Goal: Task Accomplishment & Management: Use online tool/utility

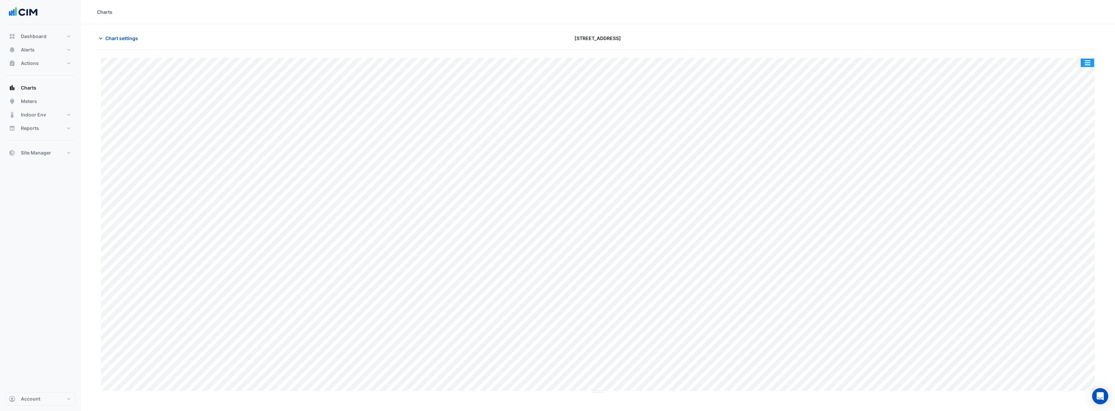
click at [1093, 61] on button "button" at bounding box center [1087, 63] width 13 height 8
click at [1043, 51] on div "Print Save as JPEG Save as PNG — AHU-1A Unit Supply Air Temperature P1 Plantroo…" at bounding box center [598, 222] width 1002 height 344
click at [1090, 59] on button "button" at bounding box center [1087, 63] width 13 height 8
click at [1040, 48] on div "Chart settings [STREET_ADDRESS]" at bounding box center [598, 41] width 1002 height 18
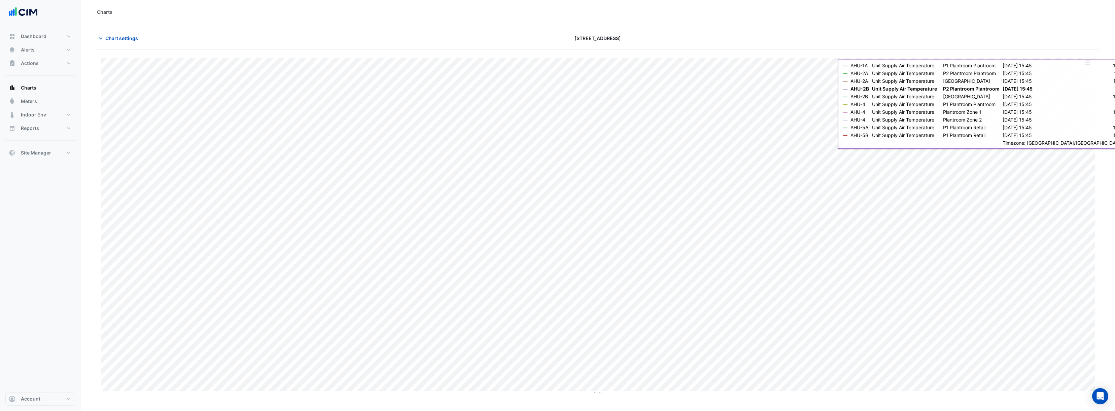
click at [1090, 64] on button "button" at bounding box center [1087, 63] width 13 height 8
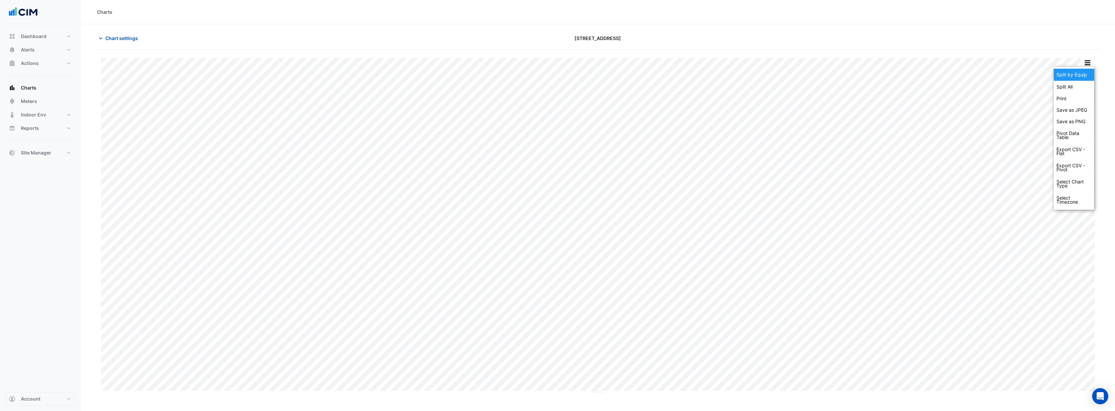
click at [1087, 75] on div "Split by Equip" at bounding box center [1074, 75] width 40 height 12
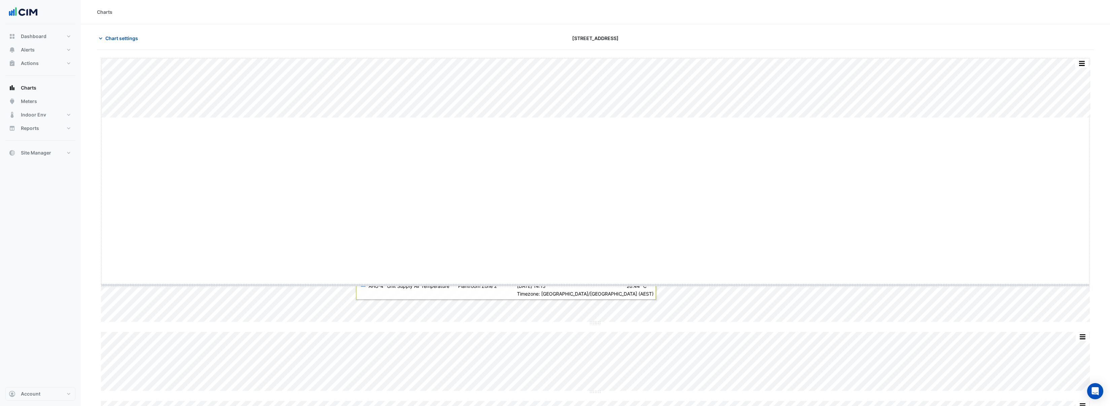
drag, startPoint x: 597, startPoint y: 117, endPoint x: 605, endPoint y: 305, distance: 188.0
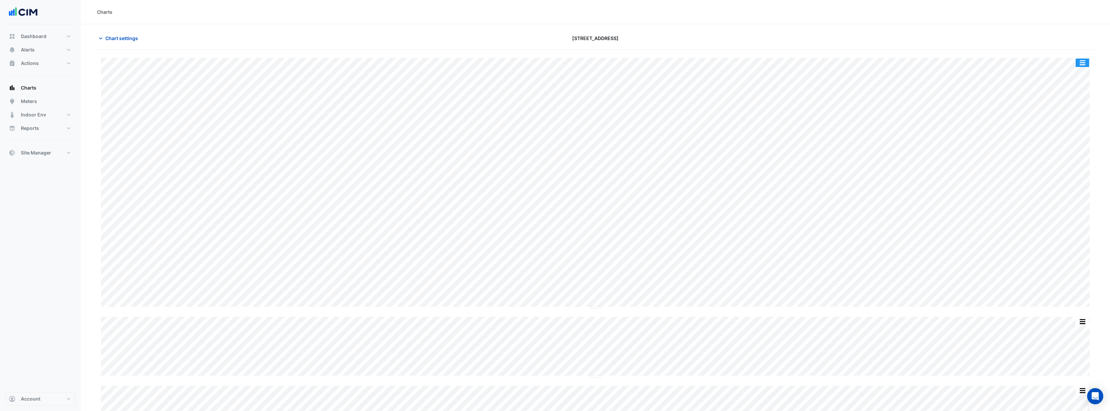
click at [1085, 63] on button "button" at bounding box center [1082, 63] width 13 height 8
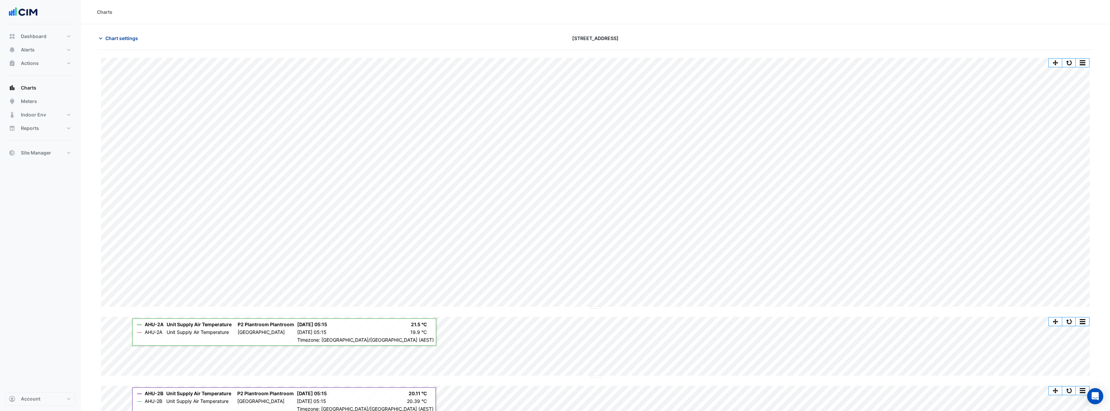
click at [114, 34] on button "Chart settings" at bounding box center [119, 38] width 45 height 12
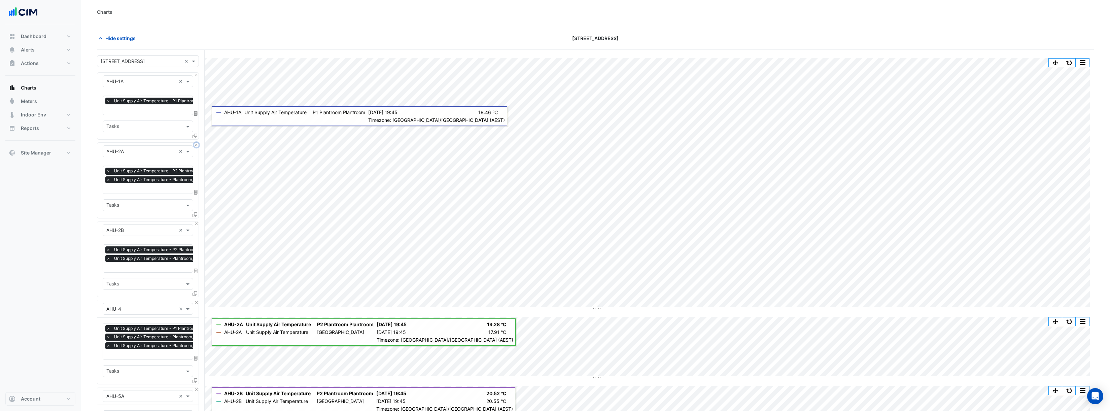
click at [195, 145] on button "Close" at bounding box center [196, 145] width 4 height 4
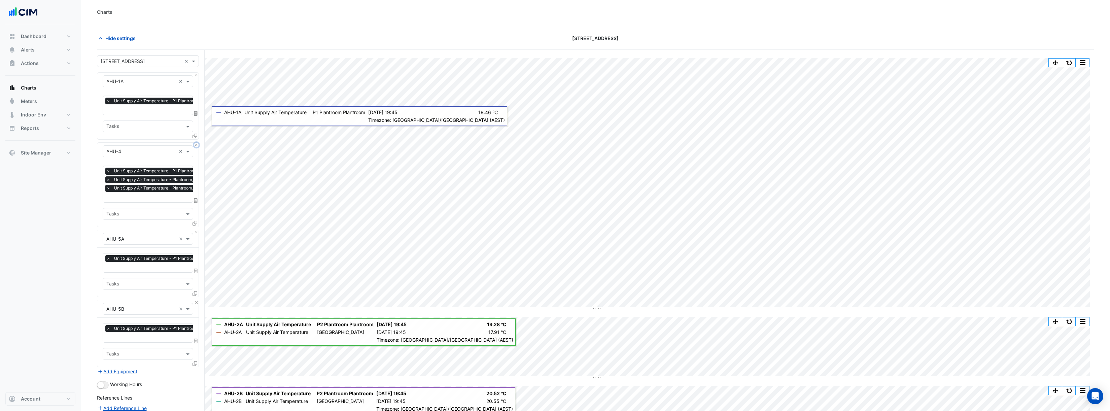
click at [195, 145] on button "Close" at bounding box center [196, 145] width 4 height 4
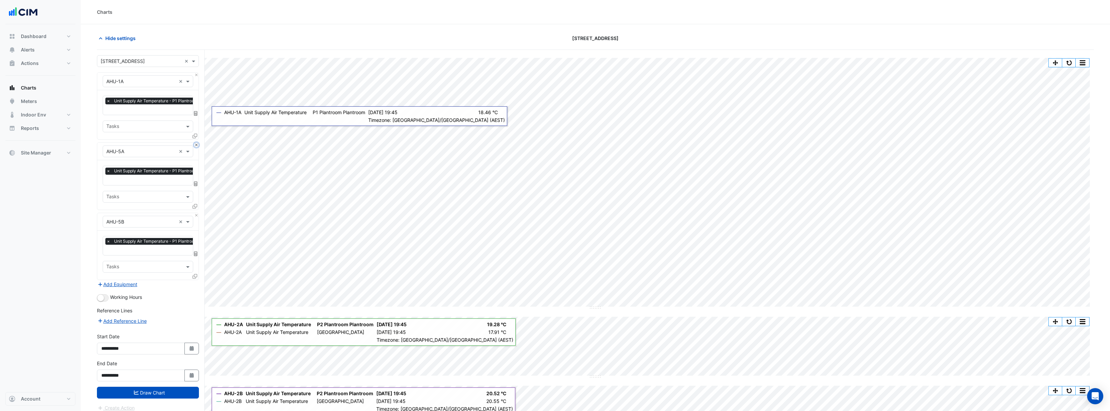
click at [195, 145] on button "Close" at bounding box center [196, 145] width 4 height 4
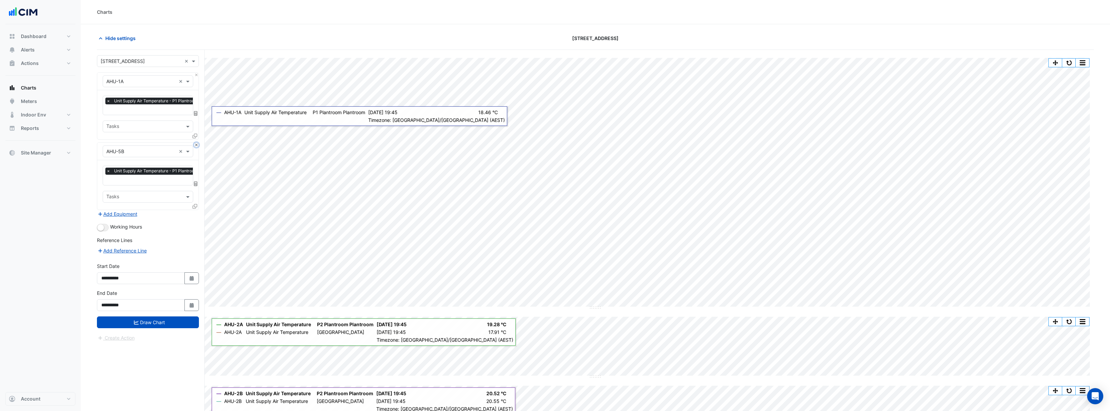
click at [195, 145] on button "Close" at bounding box center [196, 145] width 4 height 4
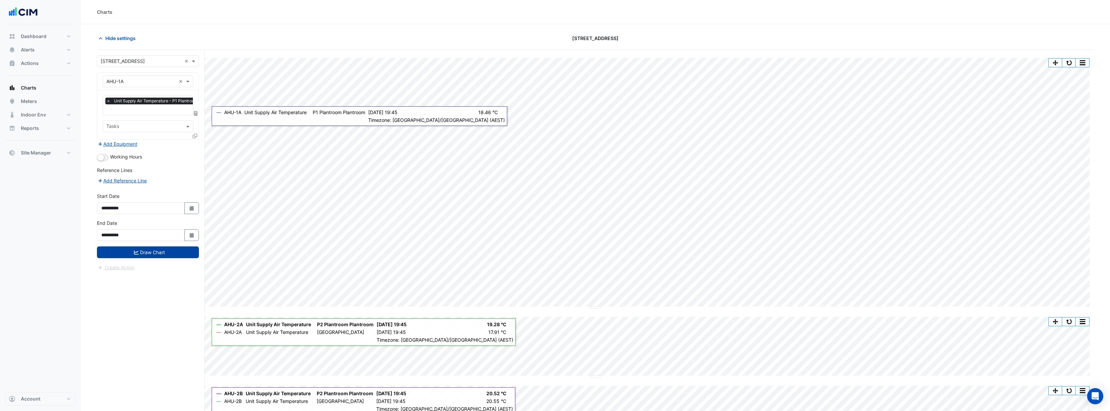
click at [166, 251] on button "Draw Chart" at bounding box center [148, 252] width 102 height 12
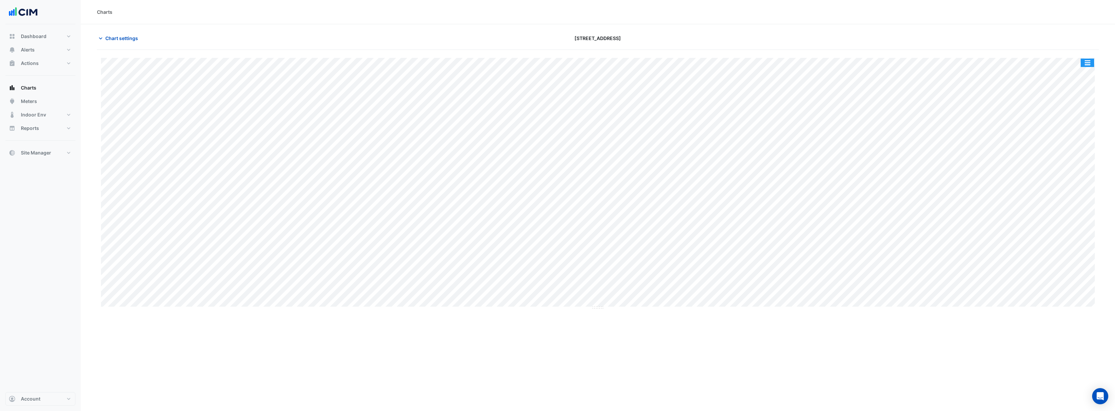
click at [1090, 60] on button "button" at bounding box center [1087, 63] width 13 height 8
click at [1065, 144] on div "Export CSV - Flat" at bounding box center [1074, 139] width 40 height 16
click at [127, 38] on span "Chart settings" at bounding box center [121, 38] width 33 height 7
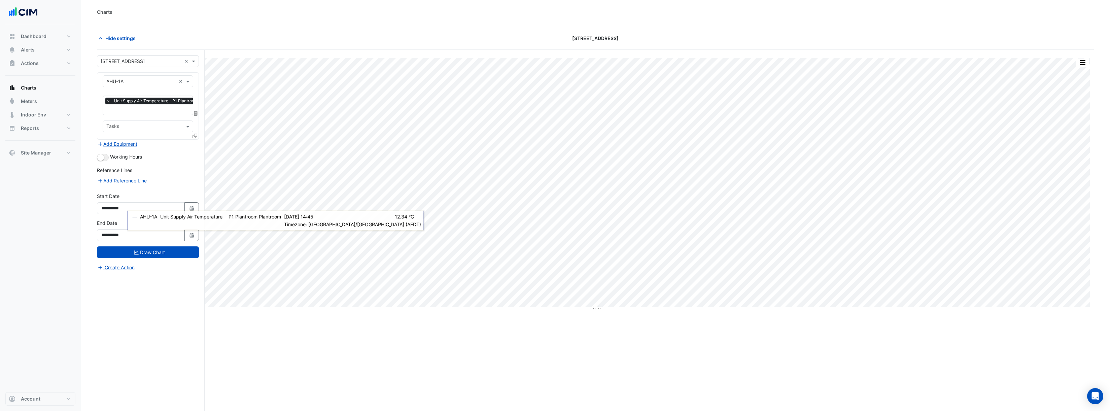
click at [196, 134] on icon at bounding box center [195, 136] width 5 height 5
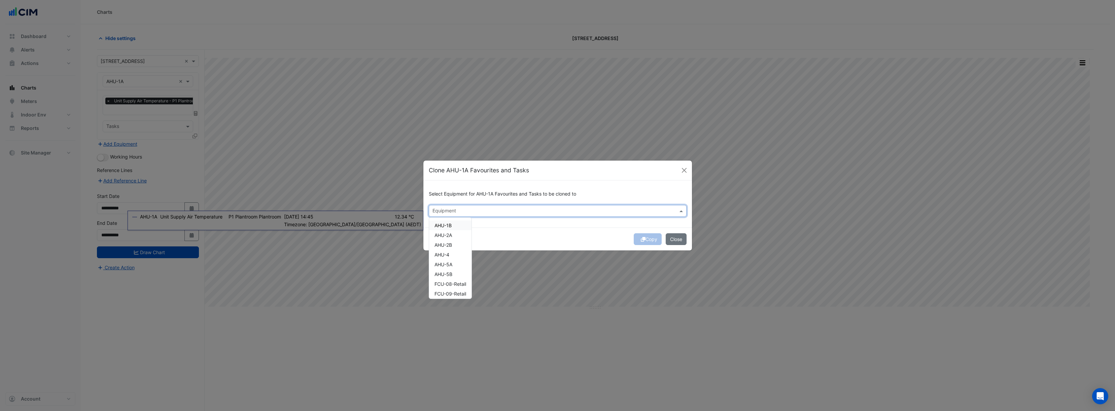
click at [482, 214] on input "text" at bounding box center [554, 211] width 243 height 7
click at [448, 229] on div "AHU-1B" at bounding box center [450, 226] width 42 height 10
click at [450, 233] on span "AHU-2A" at bounding box center [444, 235] width 18 height 6
click at [455, 243] on div "AHU-2B" at bounding box center [450, 245] width 42 height 10
click at [453, 251] on div "AHU-4" at bounding box center [450, 255] width 42 height 10
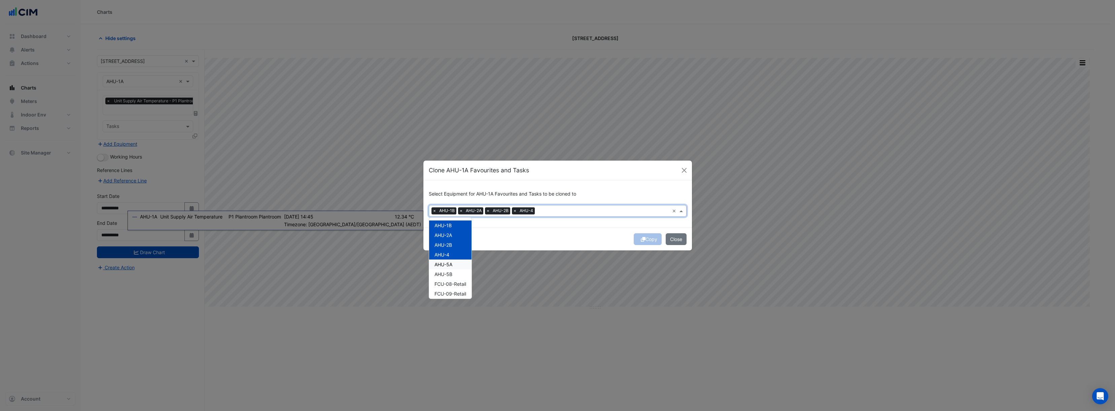
click at [453, 265] on div "AHU-5A" at bounding box center [450, 265] width 42 height 10
click at [454, 275] on div "AHU-5B" at bounding box center [450, 274] width 42 height 10
click at [644, 240] on button "Copy" at bounding box center [648, 239] width 28 height 12
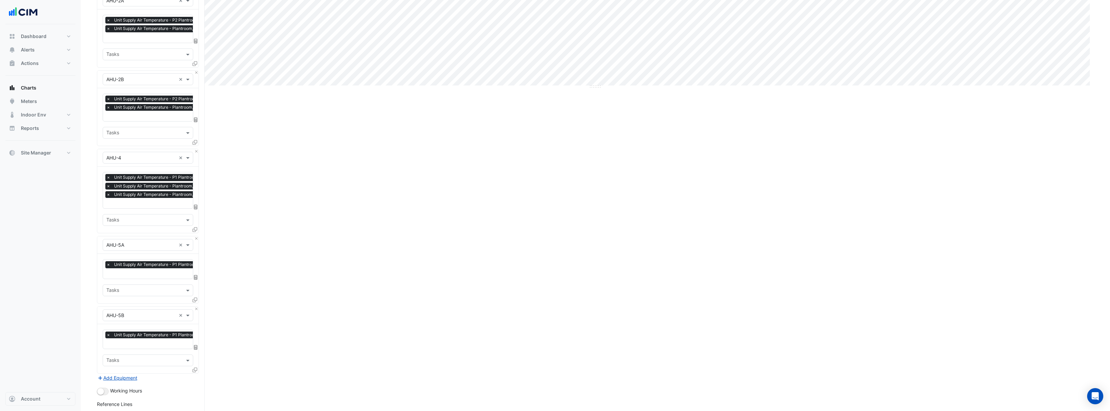
scroll to position [316, 0]
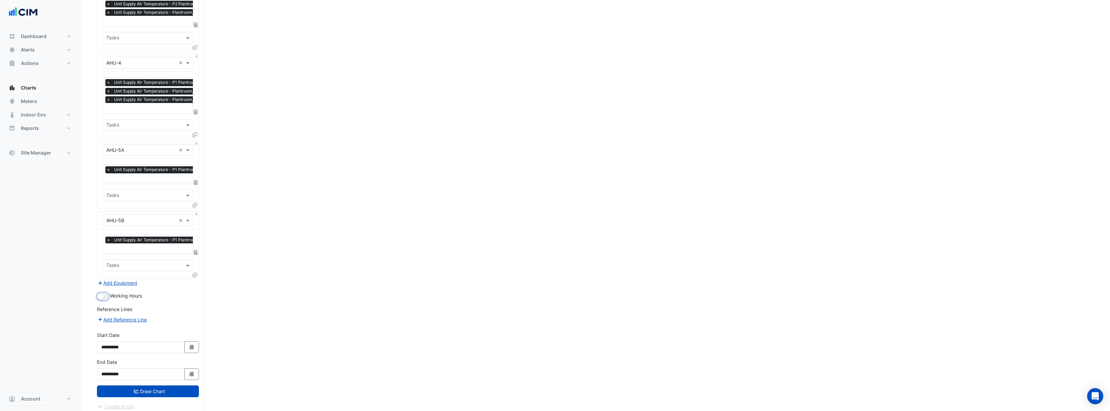
click at [106, 293] on button "button" at bounding box center [103, 296] width 12 height 7
click at [102, 293] on button "button" at bounding box center [103, 296] width 12 height 7
click at [137, 389] on fa-icon "submit" at bounding box center [136, 391] width 5 height 6
